Goal: Register for event/course

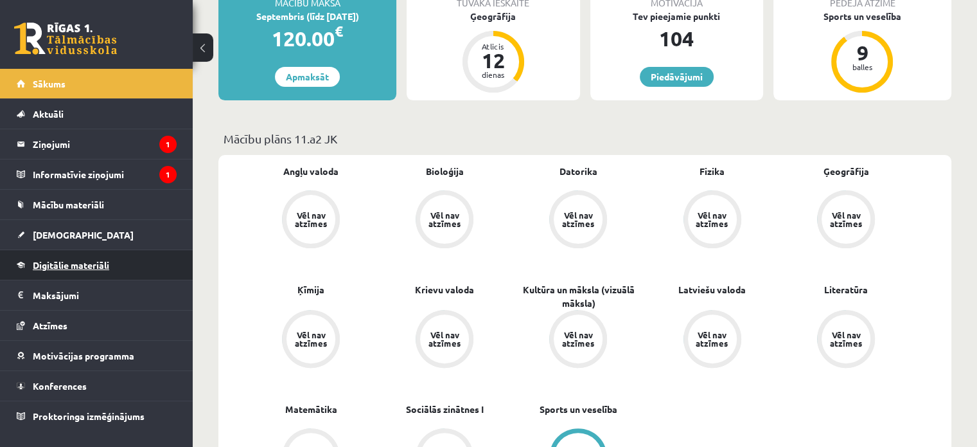
scroll to position [514, 0]
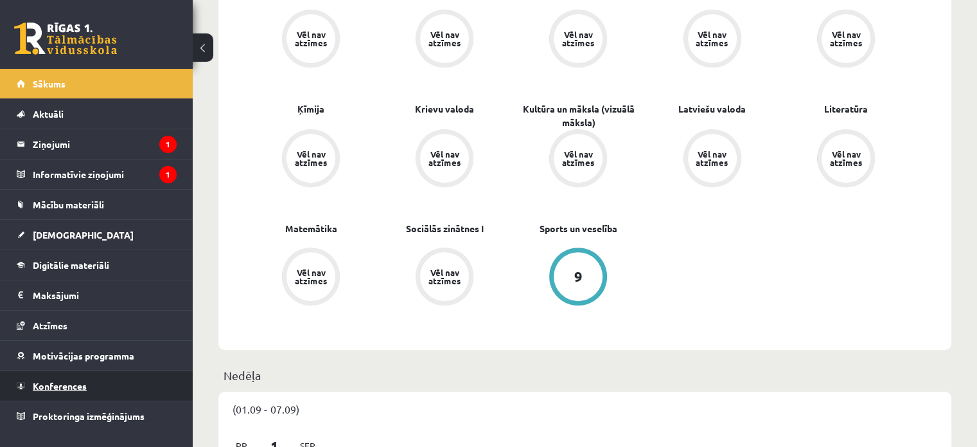
click at [93, 390] on link "Konferences" at bounding box center [97, 386] width 160 height 30
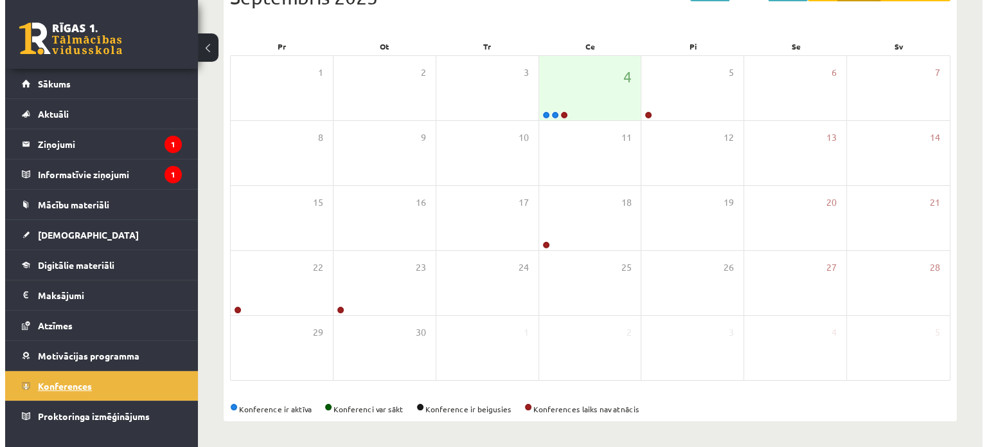
scroll to position [166, 0]
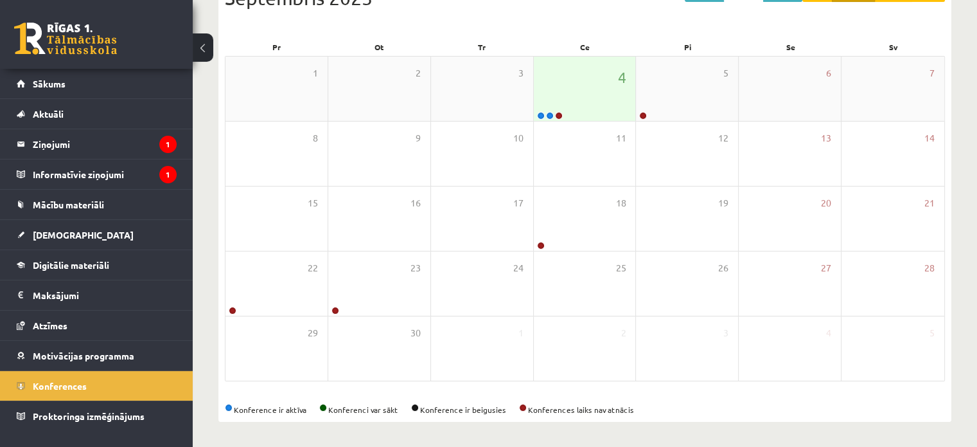
drag, startPoint x: 539, startPoint y: 113, endPoint x: 583, endPoint y: 80, distance: 55.1
click at [583, 80] on div "4" at bounding box center [585, 89] width 102 height 64
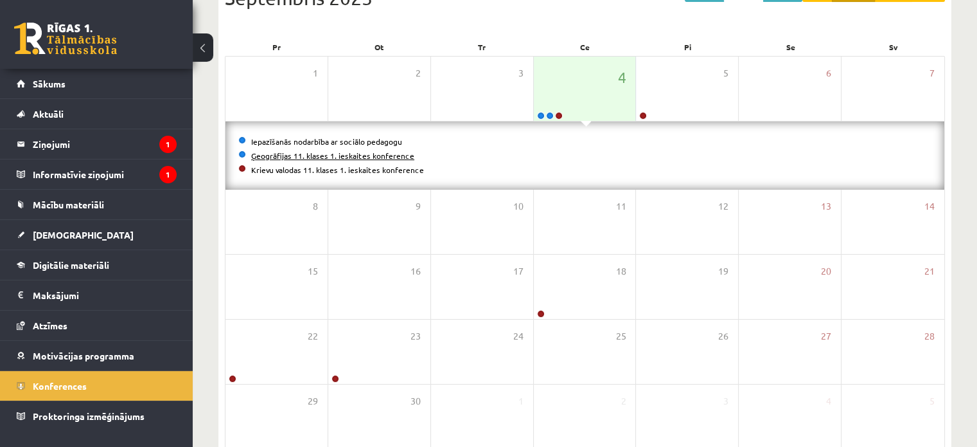
click at [395, 152] on link "Ģeogrāfijas 11. klases 1. ieskaites konference" at bounding box center [332, 155] width 163 height 10
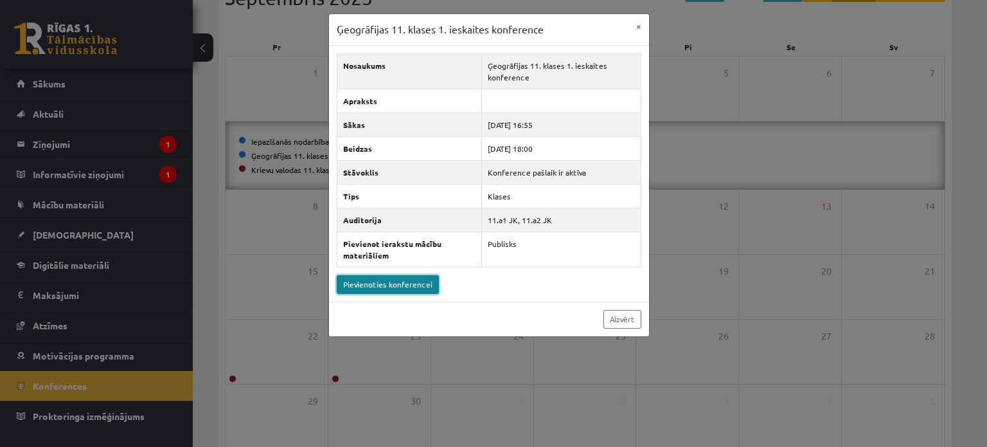
click at [384, 278] on link "Pievienoties konferencei" at bounding box center [388, 284] width 102 height 19
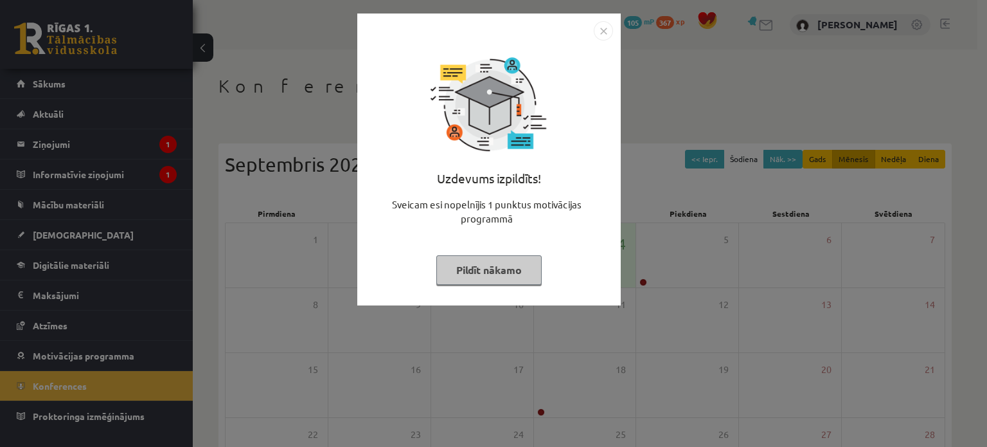
click at [599, 35] on img "Close" at bounding box center [603, 30] width 19 height 19
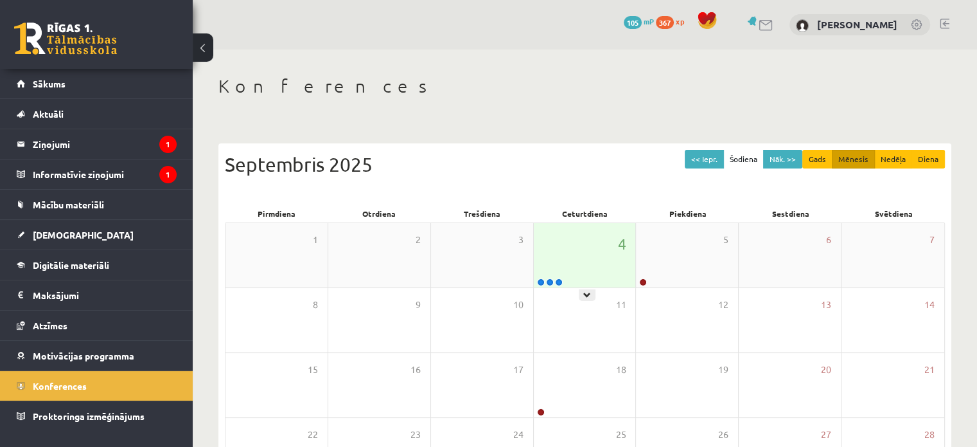
click at [556, 265] on div "4" at bounding box center [585, 255] width 102 height 64
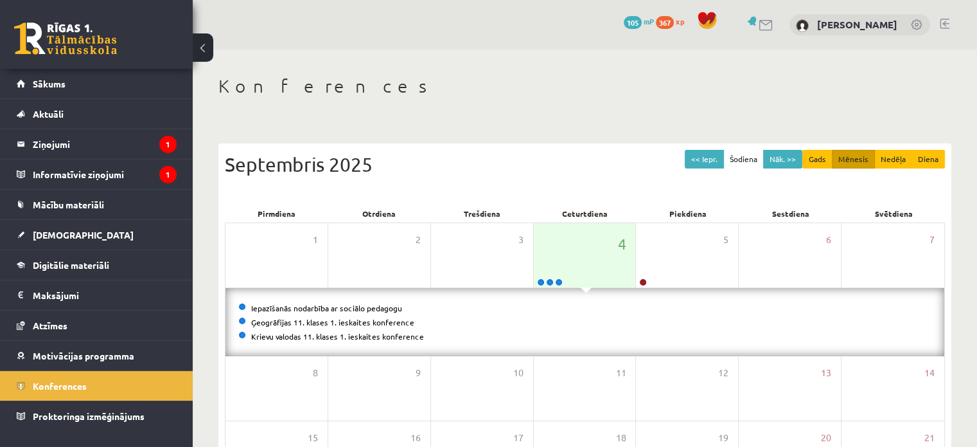
click at [329, 330] on li "Krievu valodas 11. klases 1. ieskaites konference" at bounding box center [584, 336] width 693 height 14
click at [333, 333] on link "Krievu valodas 11. klases 1. ieskaites konference" at bounding box center [337, 336] width 173 height 10
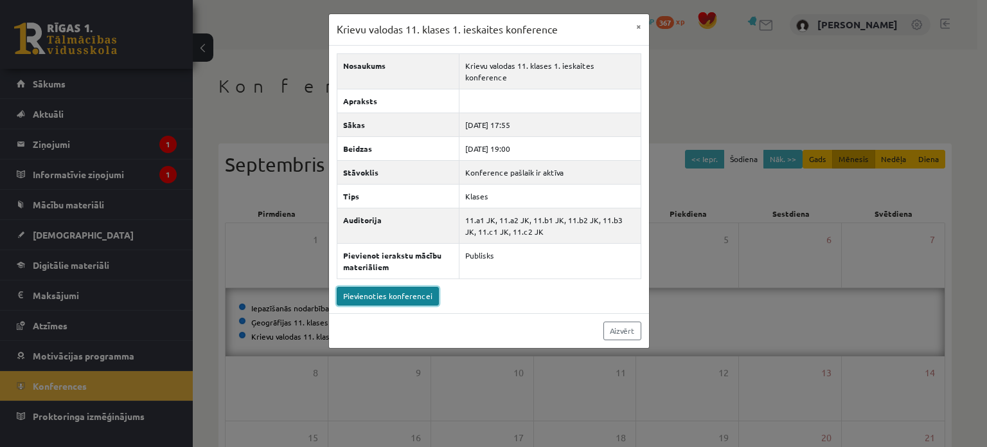
click at [400, 287] on link "Pievienoties konferencei" at bounding box center [388, 296] width 102 height 19
